Goal: Transaction & Acquisition: Purchase product/service

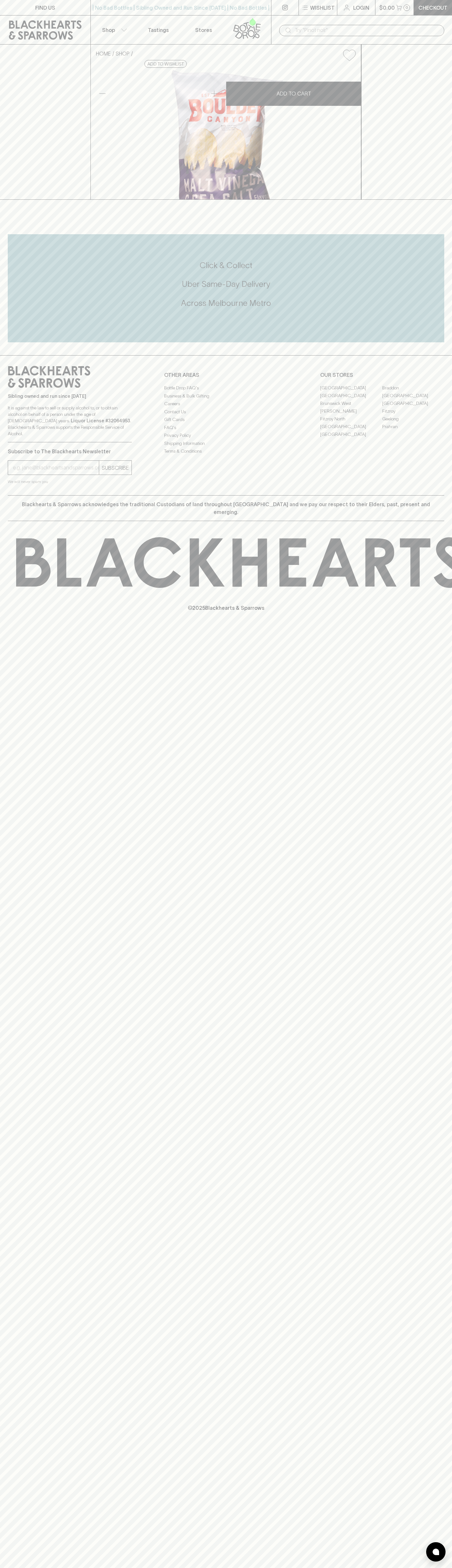
click at [413, 391] on link "Braddon" at bounding box center [413, 388] width 62 height 8
click at [350, 2] on link "Login" at bounding box center [356, 7] width 38 height 15
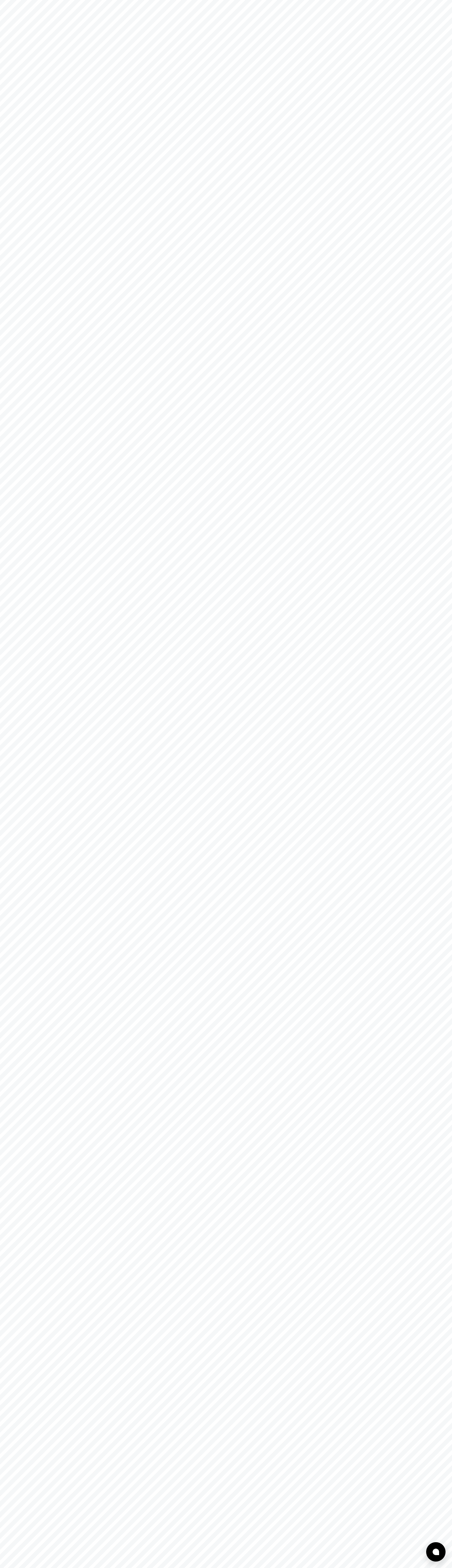
click at [447, 0] on html at bounding box center [226, 0] width 452 height 0
click at [440, 0] on html at bounding box center [226, 0] width 452 height 0
click at [2, 0] on html at bounding box center [226, 0] width 452 height 0
